Goal: Task Accomplishment & Management: Manage account settings

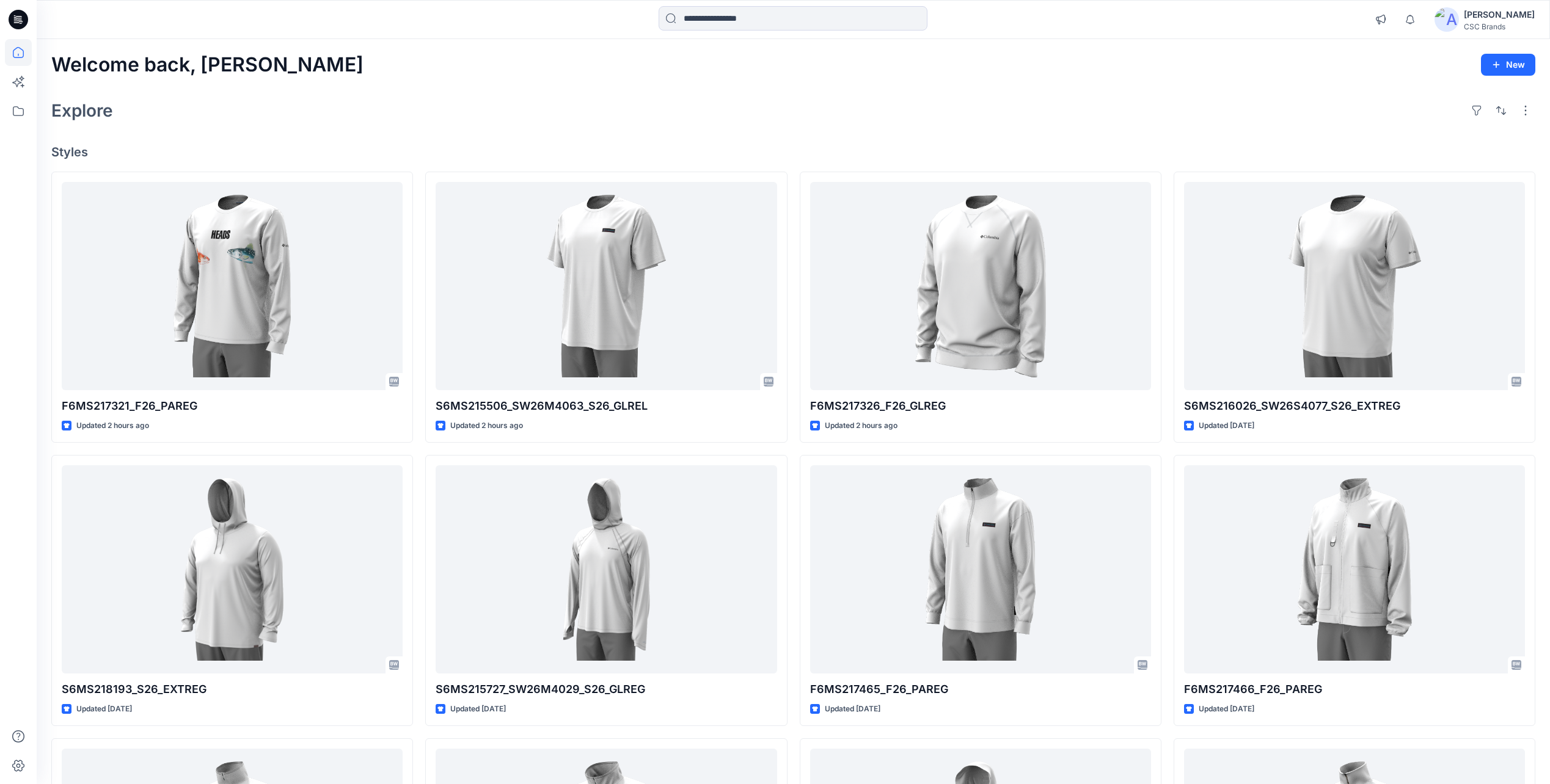
click at [499, 73] on div "Welcome back, Mijan New" at bounding box center [793, 64] width 1484 height 22
click at [16, 56] on icon at bounding box center [18, 53] width 27 height 27
click at [20, 51] on icon at bounding box center [18, 53] width 27 height 27
click at [25, 23] on icon at bounding box center [18, 19] width 20 height 20
click at [18, 18] on icon at bounding box center [18, 19] width 20 height 20
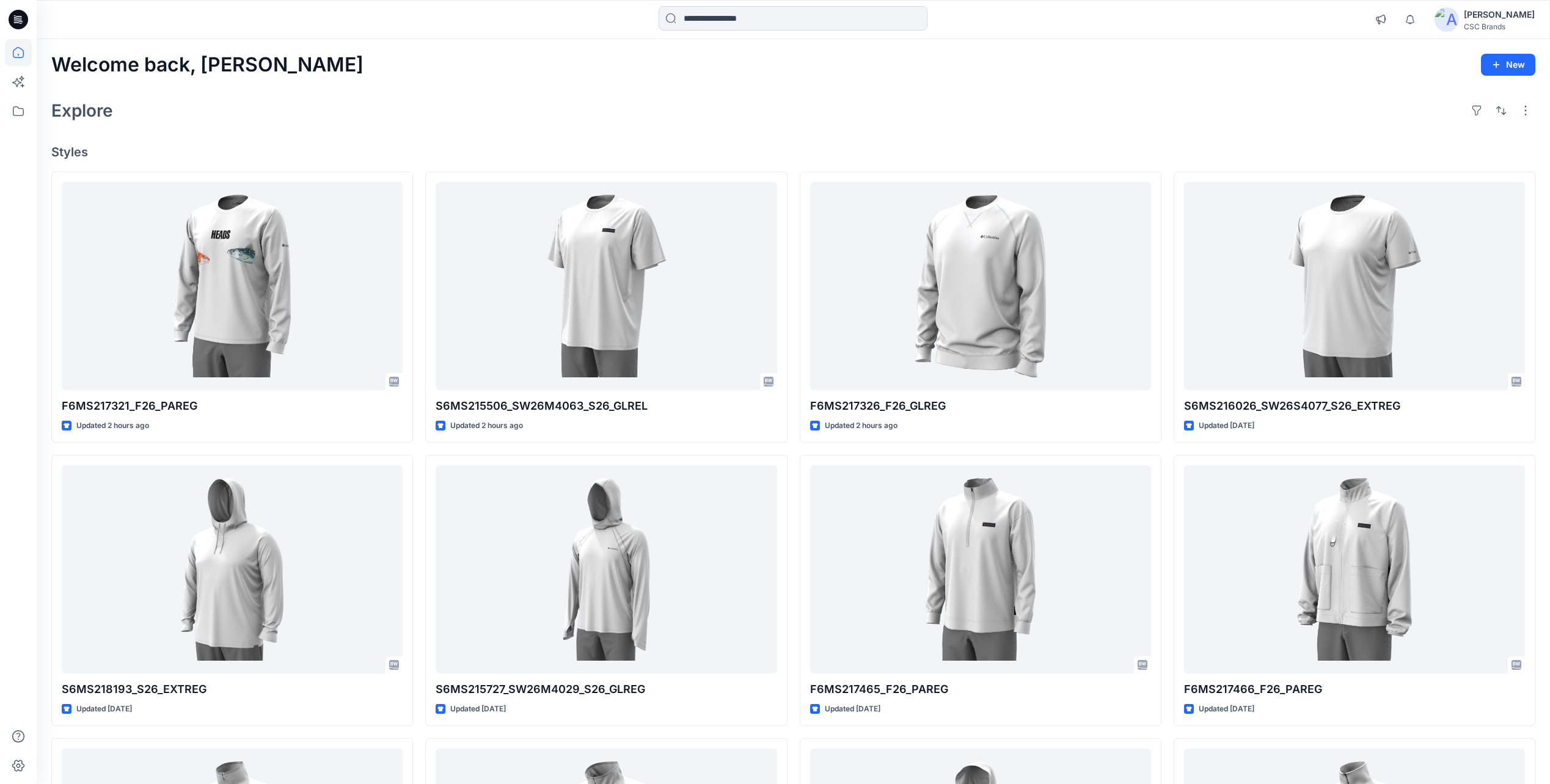
click at [17, 22] on icon at bounding box center [18, 19] width 20 height 20
click at [23, 52] on icon at bounding box center [18, 52] width 11 height 11
click at [18, 22] on icon at bounding box center [18, 19] width 20 height 20
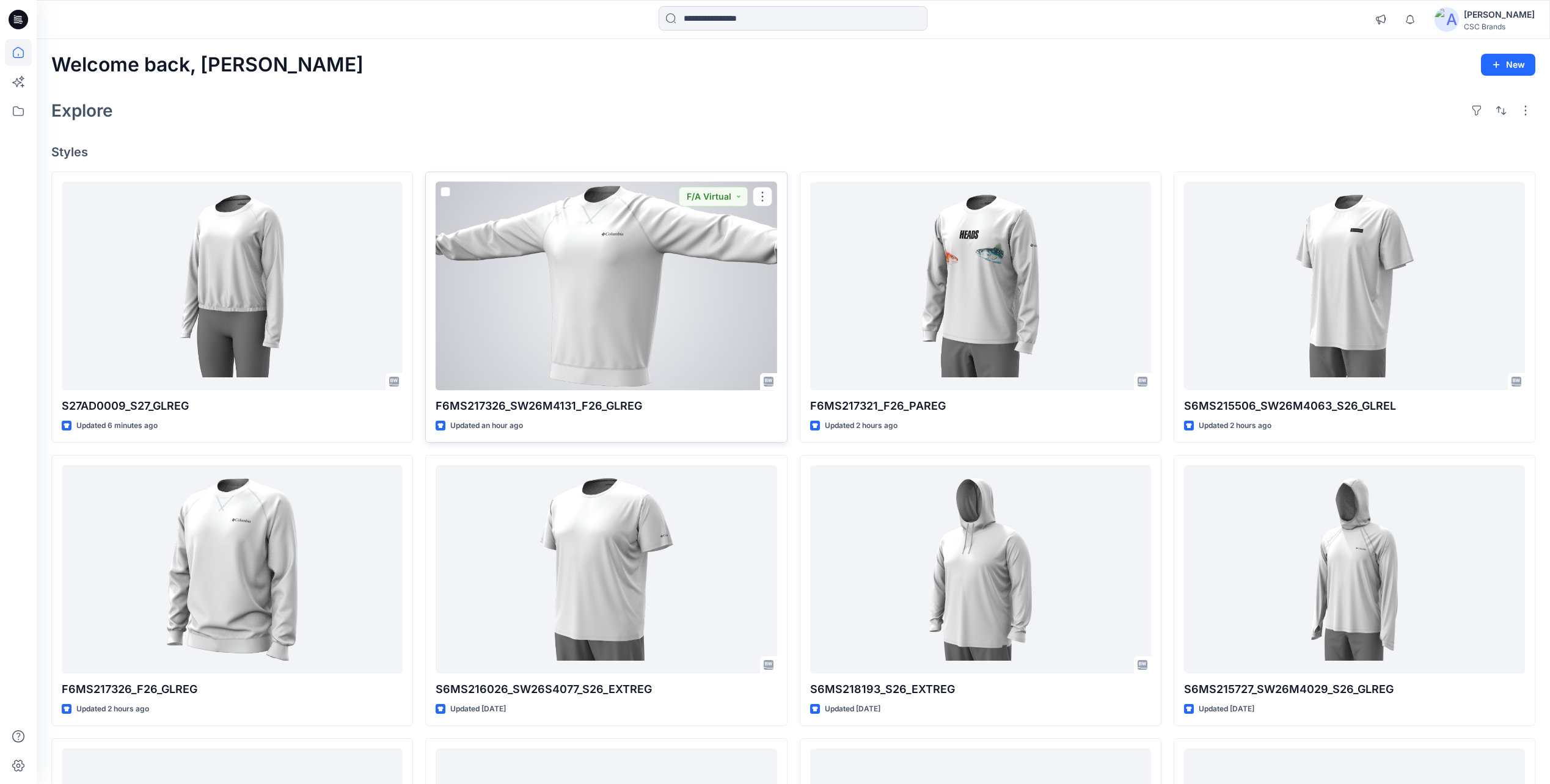
click at [713, 269] on div at bounding box center [606, 286] width 341 height 209
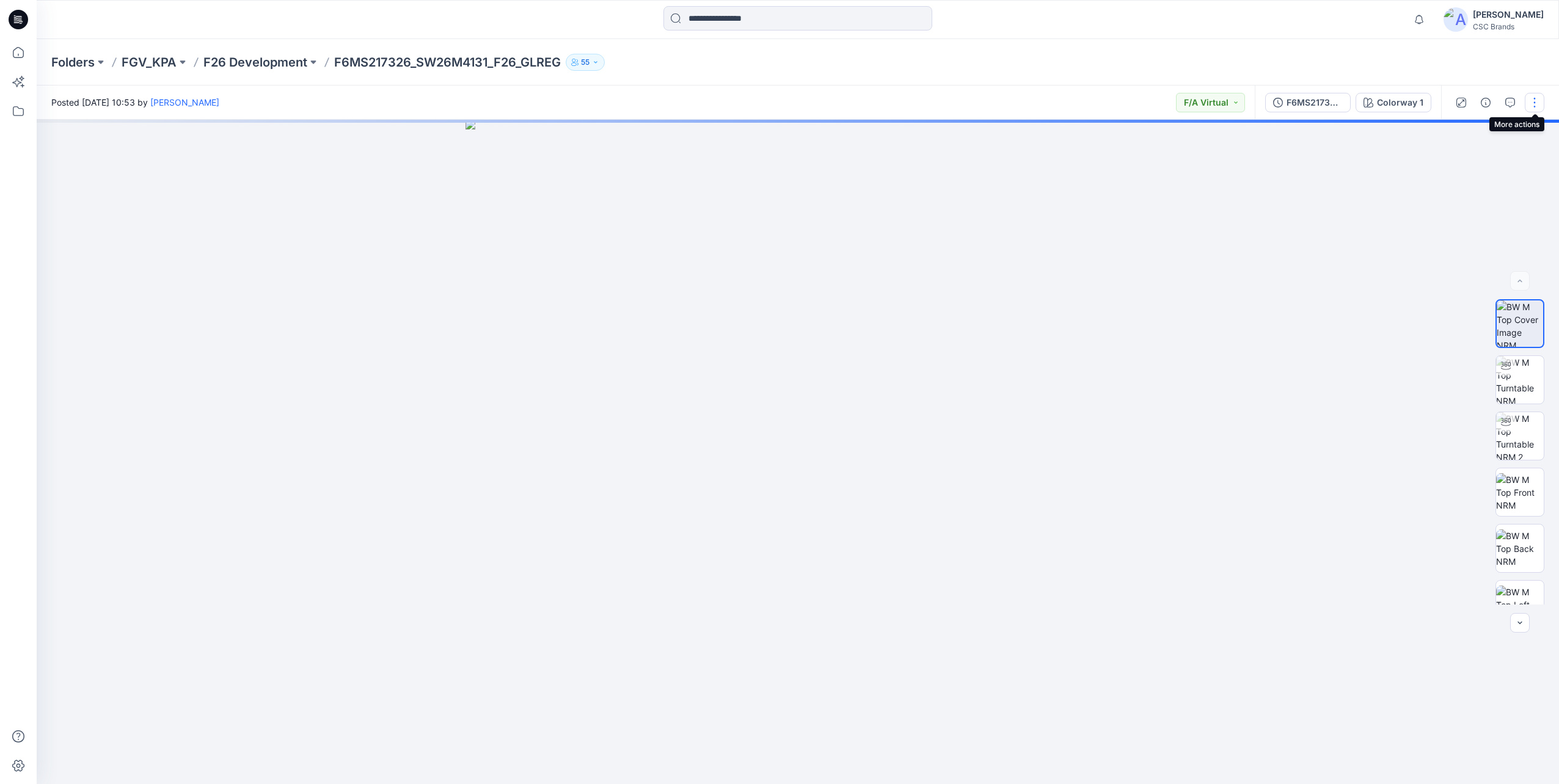
click at [1537, 110] on button "button" at bounding box center [1534, 102] width 20 height 20
click at [1464, 170] on p "Edit" at bounding box center [1457, 165] width 16 height 13
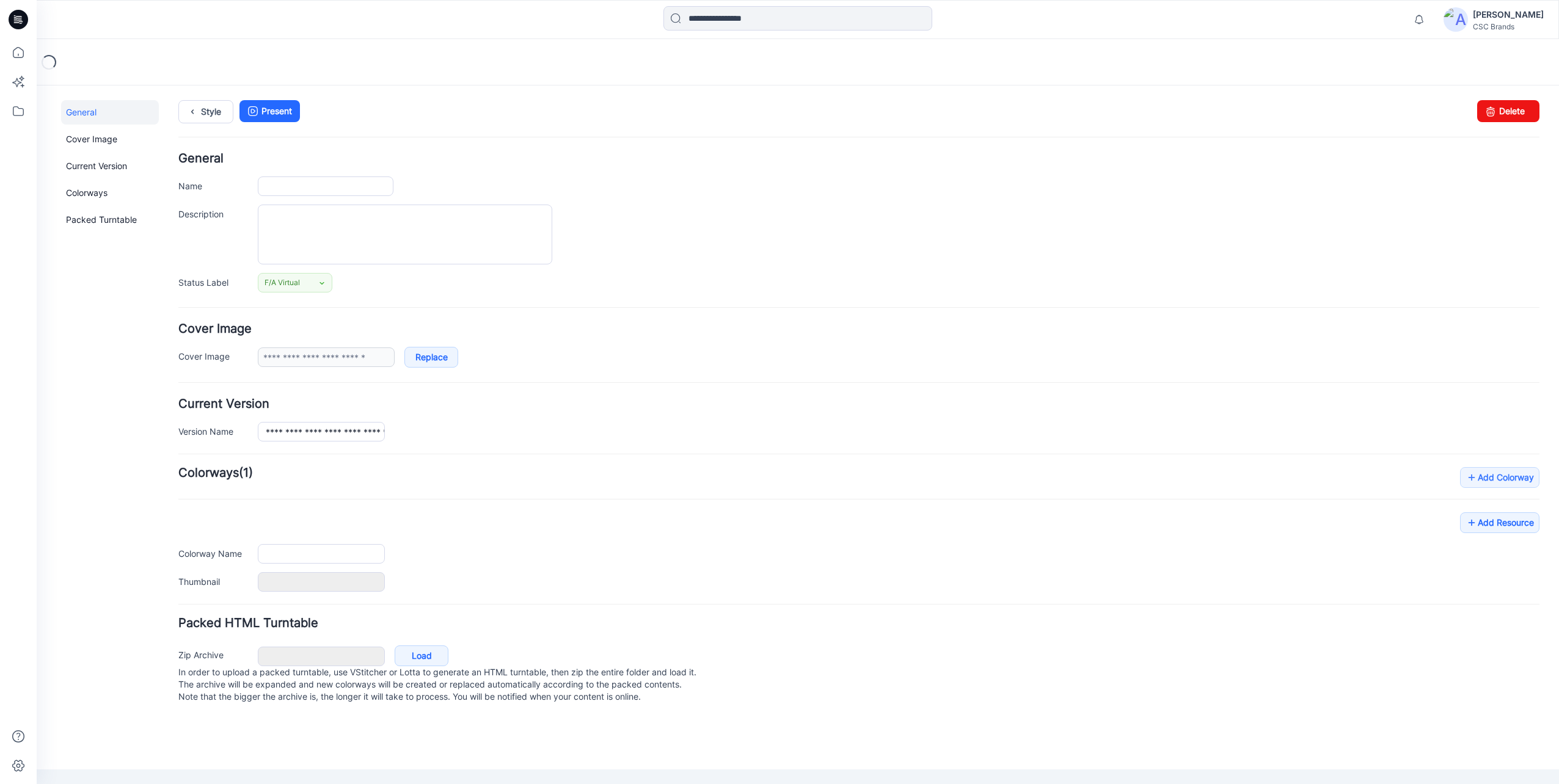
type input "**********"
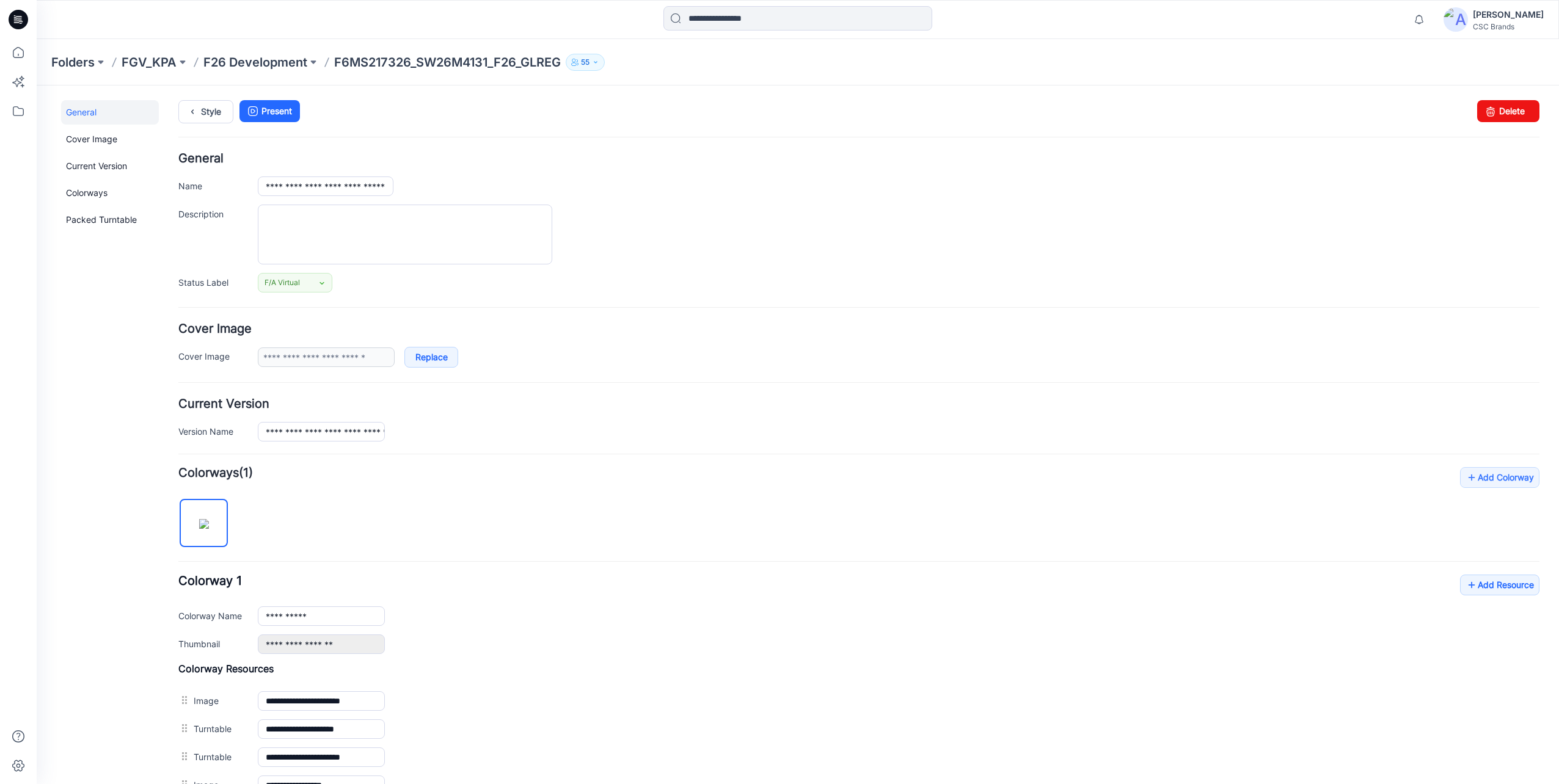
click at [1354, 253] on div at bounding box center [899, 234] width 1281 height 60
click at [1511, 110] on link "Delete" at bounding box center [1508, 111] width 62 height 22
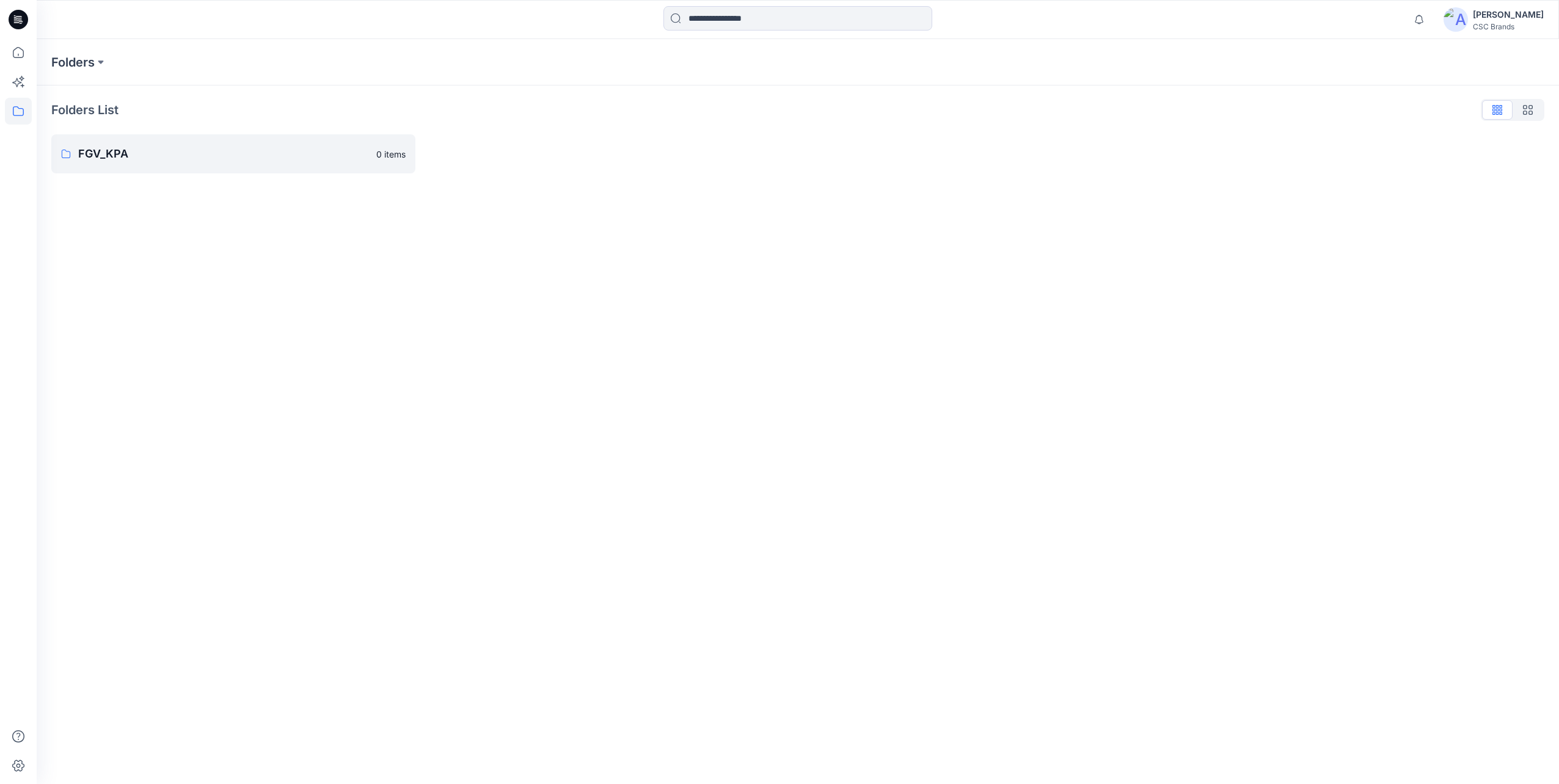
click at [540, 160] on div at bounding box center [610, 154] width 364 height 39
